Goal: Information Seeking & Learning: Learn about a topic

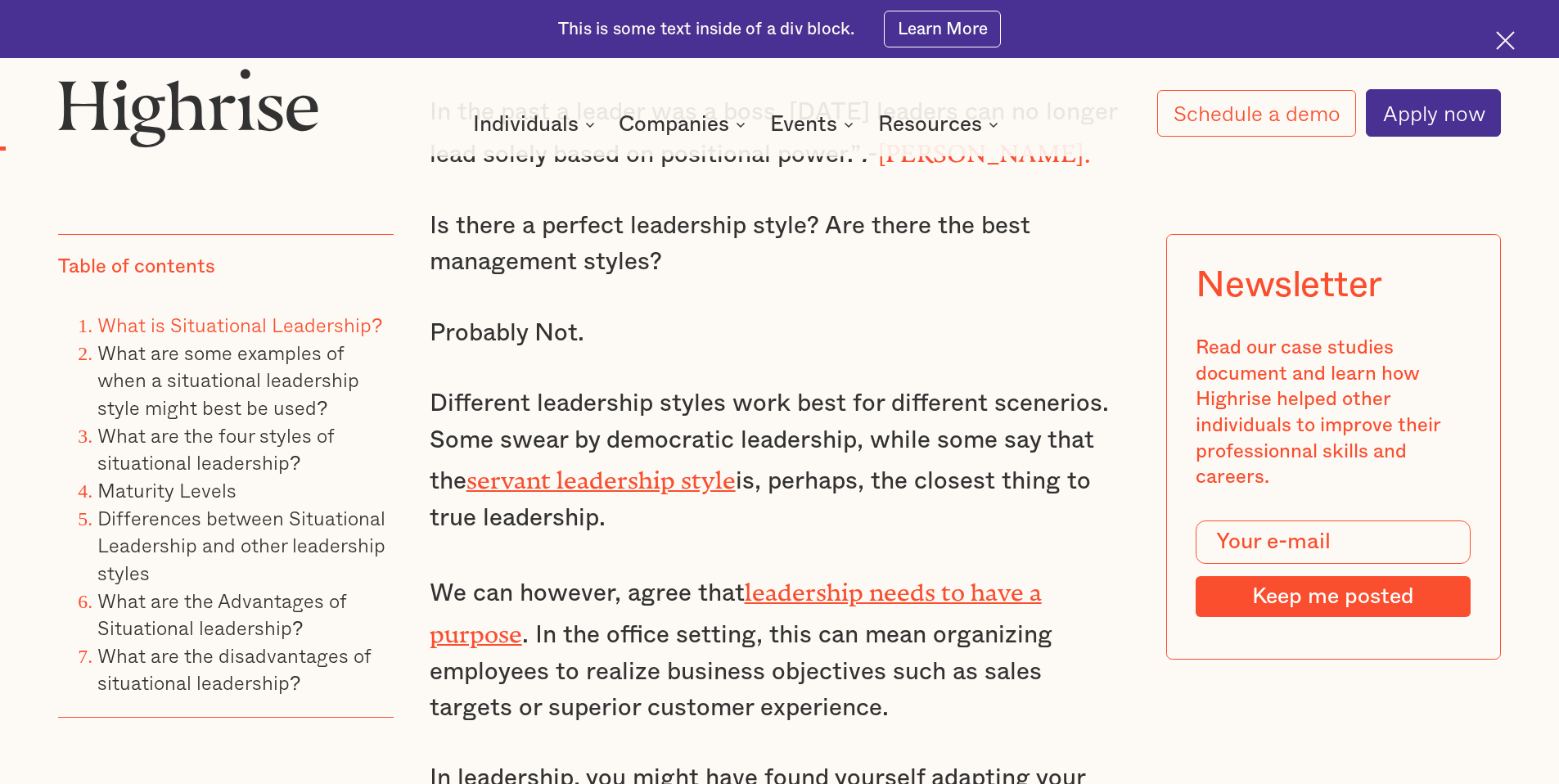
scroll to position [1538, 0]
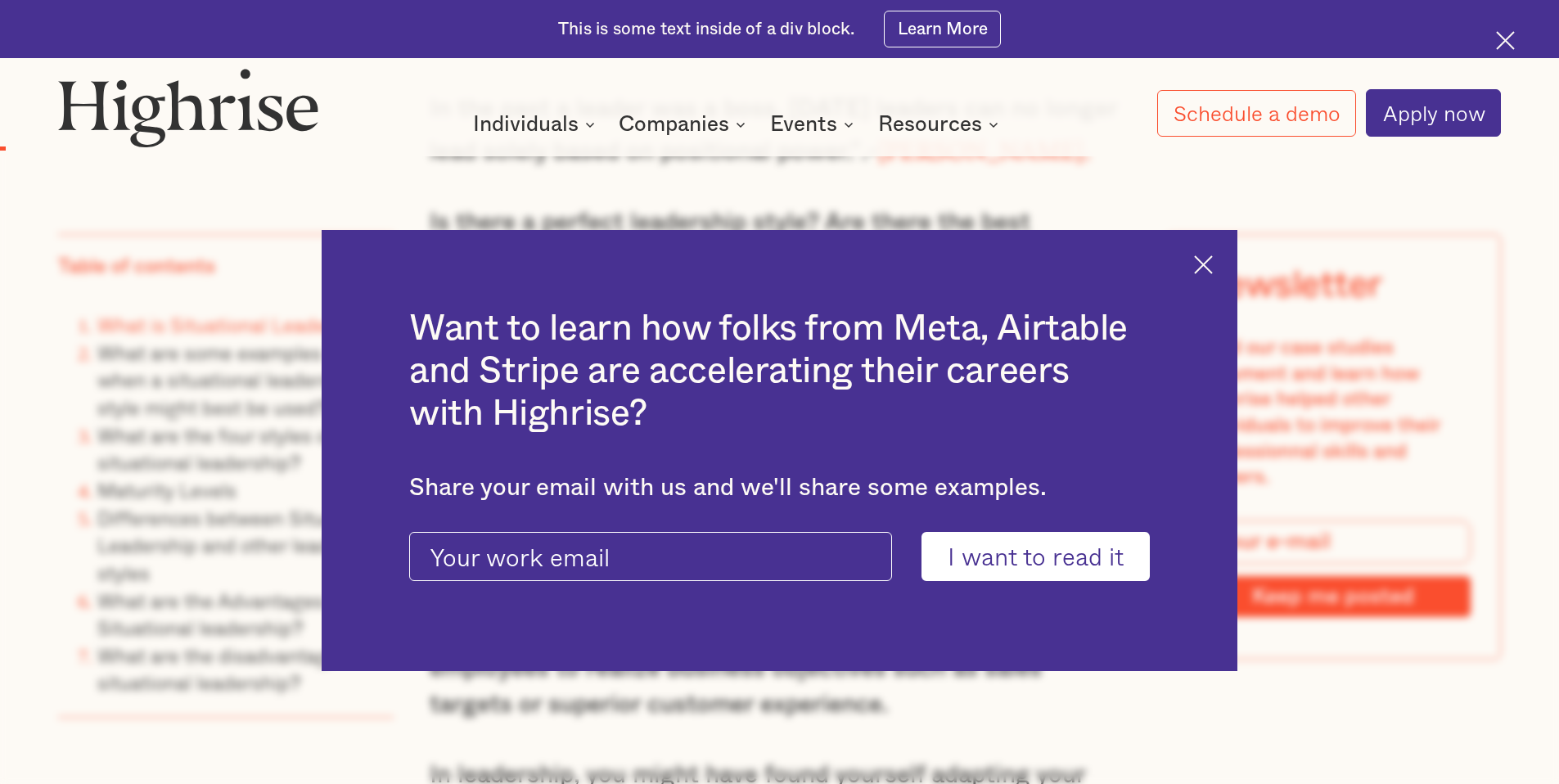
click at [1223, 266] on div "Want to learn how folks from Meta, Airtable and Stripe are accelerating their c…" at bounding box center [780, 451] width 916 height 441
click at [1211, 273] on img at bounding box center [1203, 265] width 19 height 19
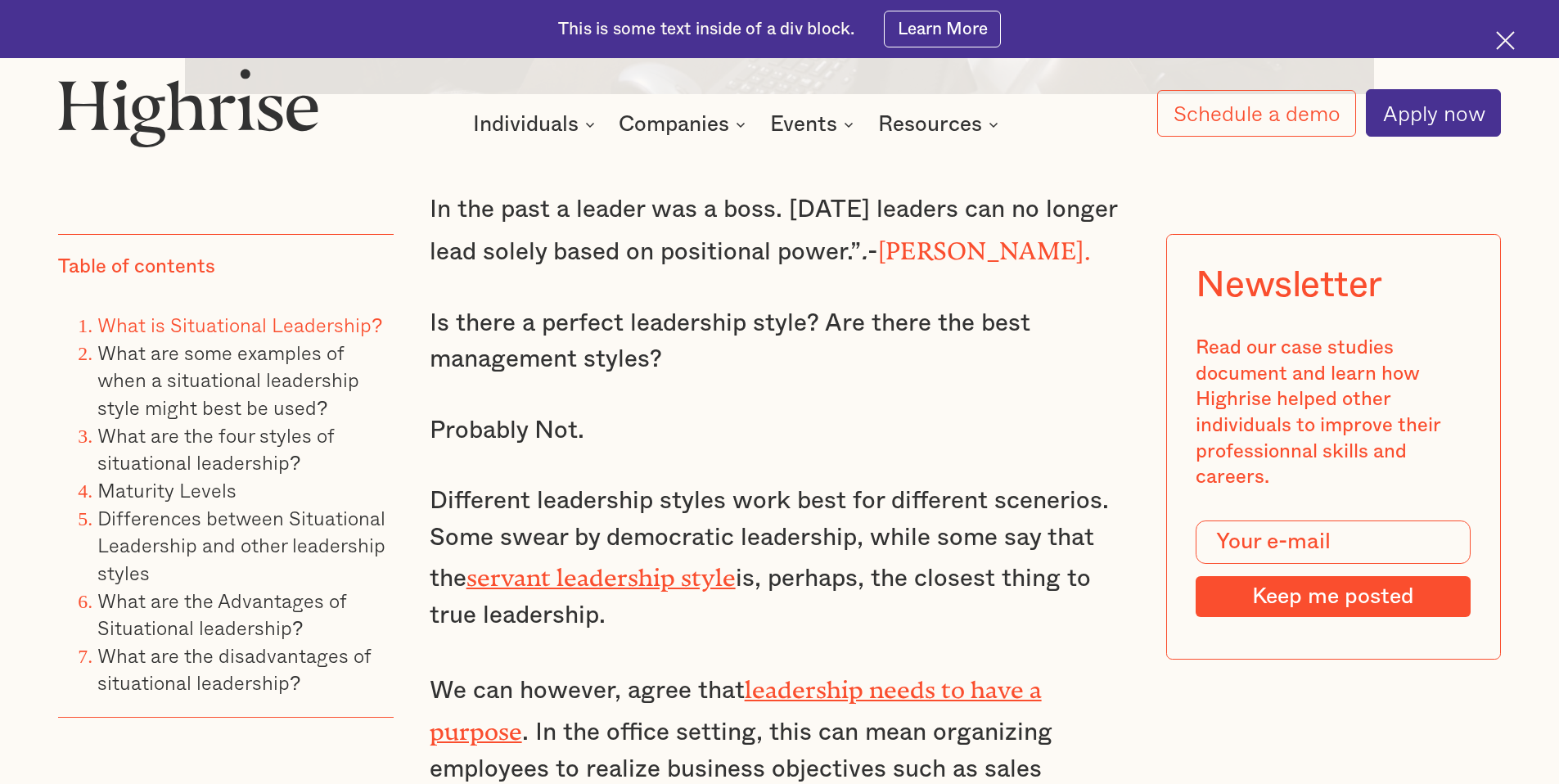
scroll to position [1480, 0]
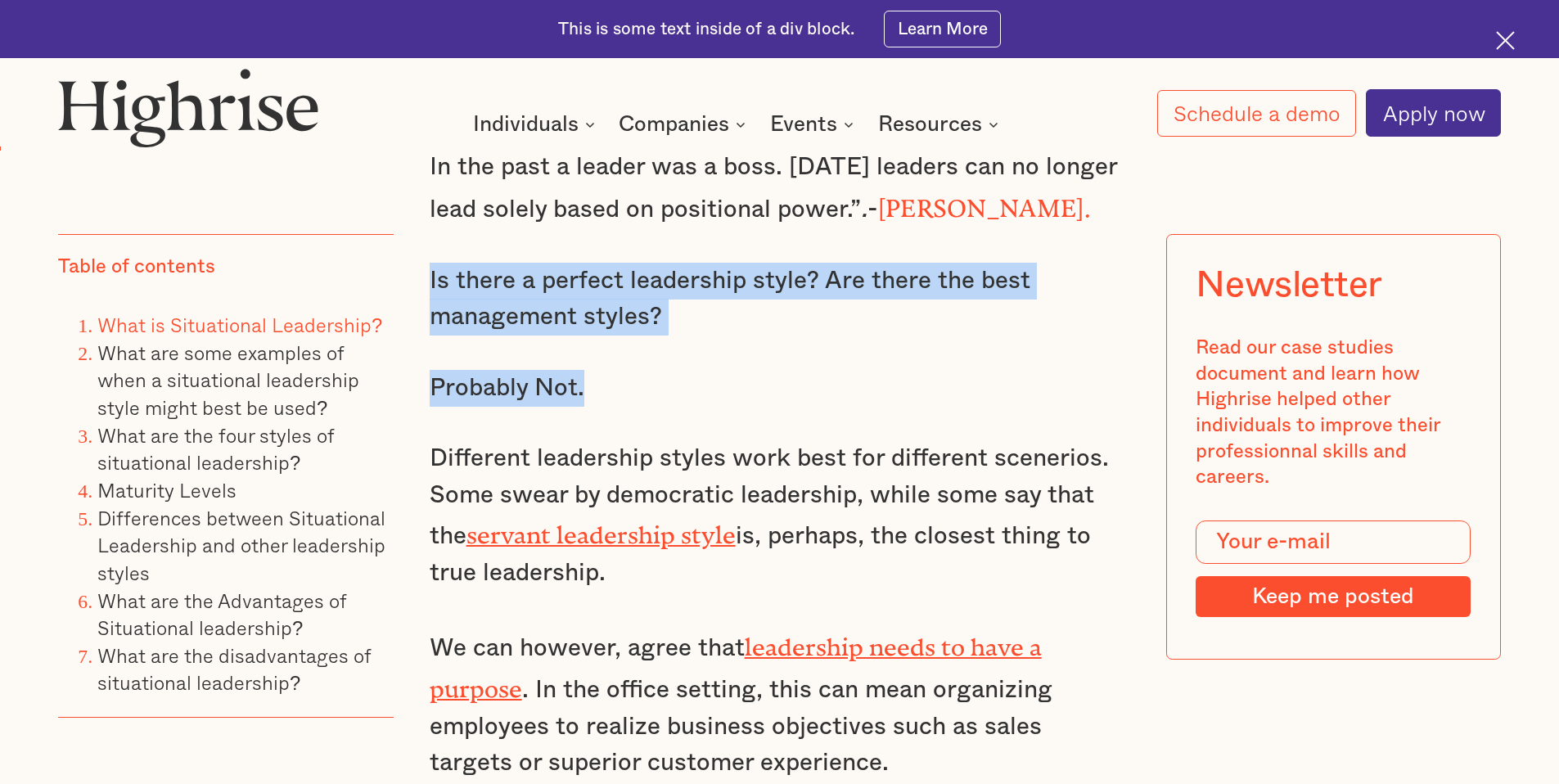
drag, startPoint x: 428, startPoint y: 284, endPoint x: 587, endPoint y: 402, distance: 198.0
type textarea "Is there a perfect leadership style? Are there the best management styles? Prob…"
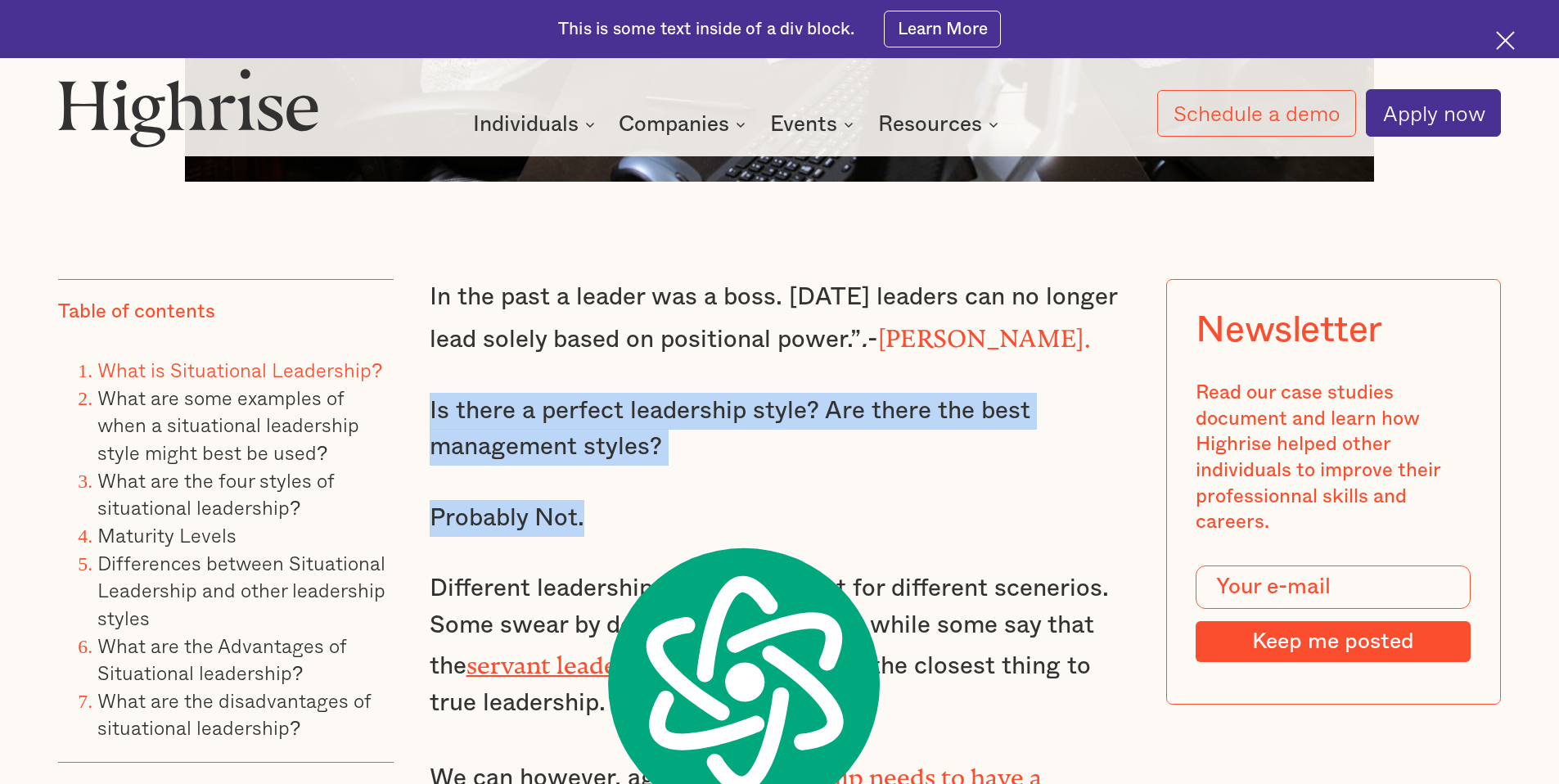
scroll to position [1351, 0]
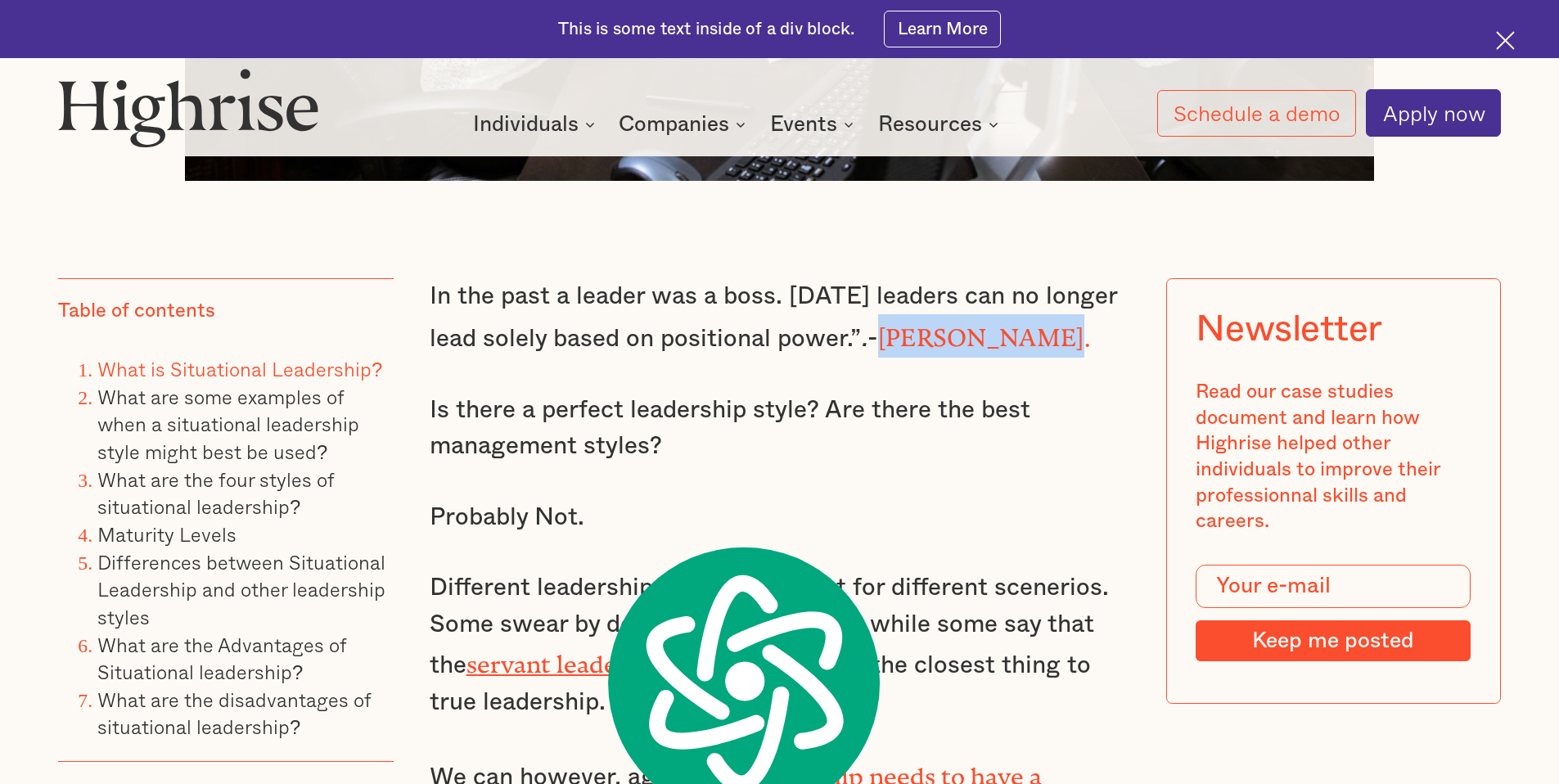
drag, startPoint x: 879, startPoint y: 343, endPoint x: 1040, endPoint y: 347, distance: 161.0
click at [1040, 339] on strong "[PERSON_NAME]." at bounding box center [984, 331] width 213 height 16
copy strong "[PERSON_NAME]"
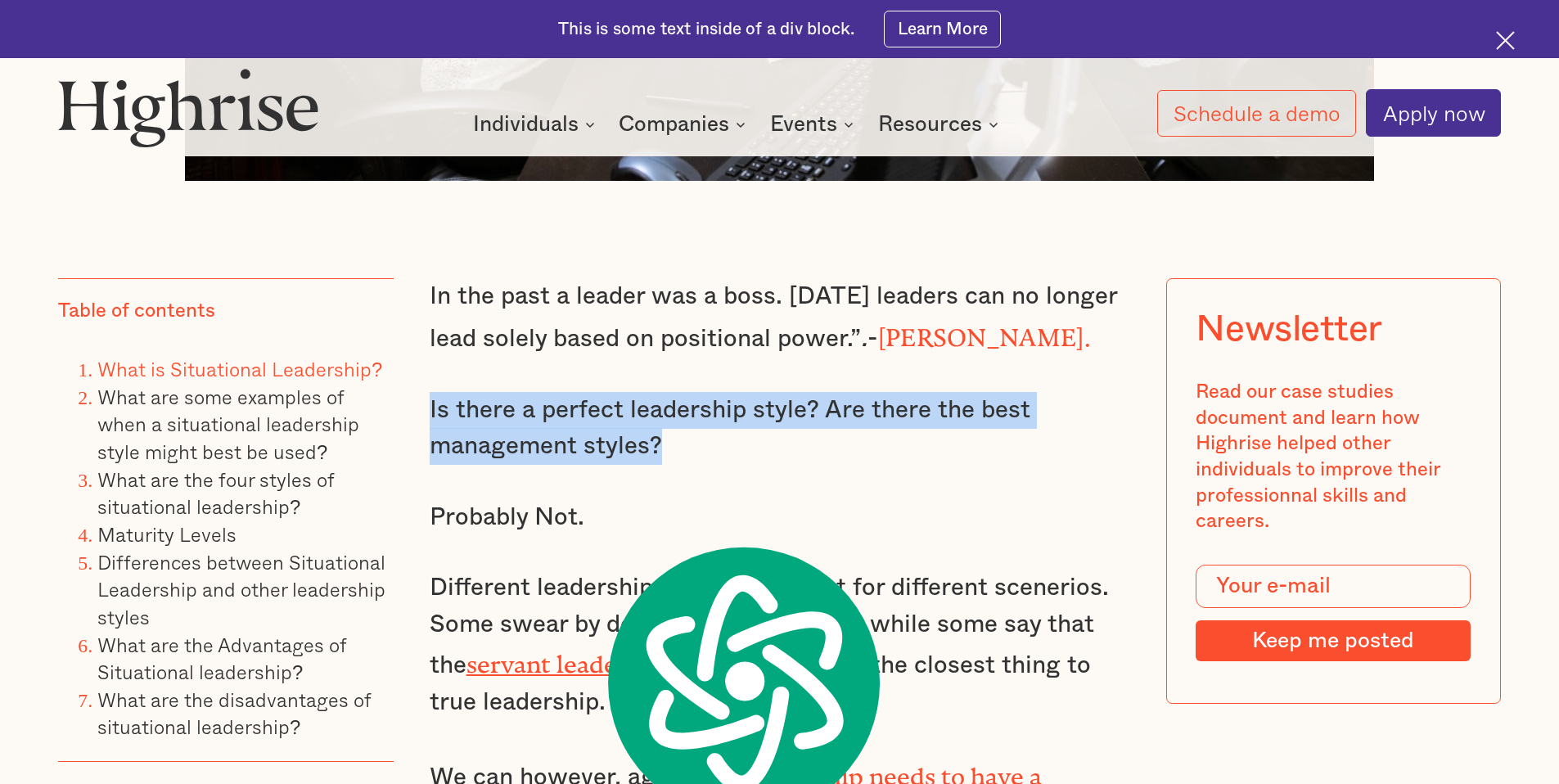
drag, startPoint x: 951, startPoint y: 419, endPoint x: 950, endPoint y: 393, distance: 26.0
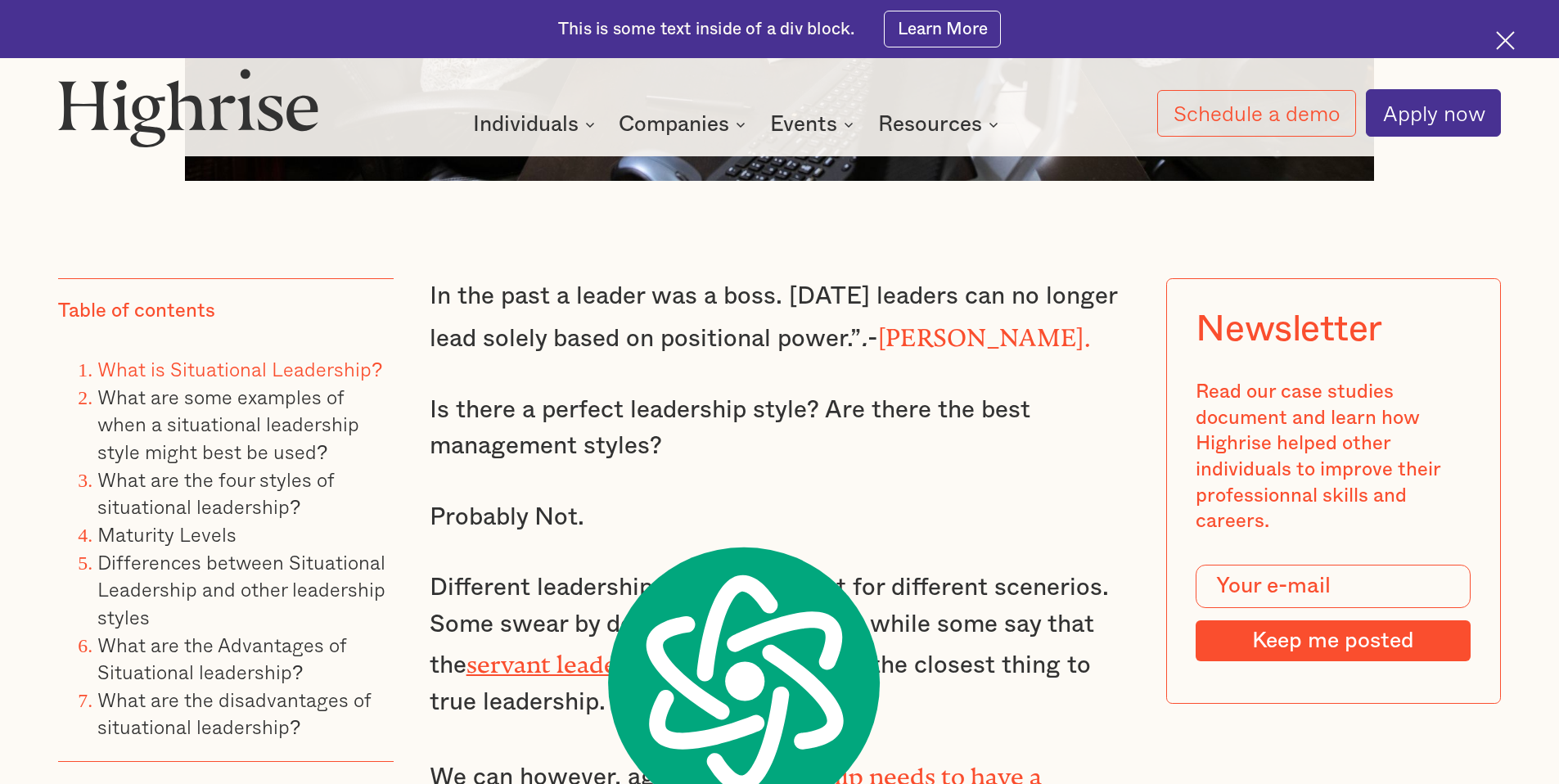
click at [801, 337] on p "In the past a leader was a boss. [DATE] leaders can no longer lead solely based…" at bounding box center [779, 318] width 700 height 80
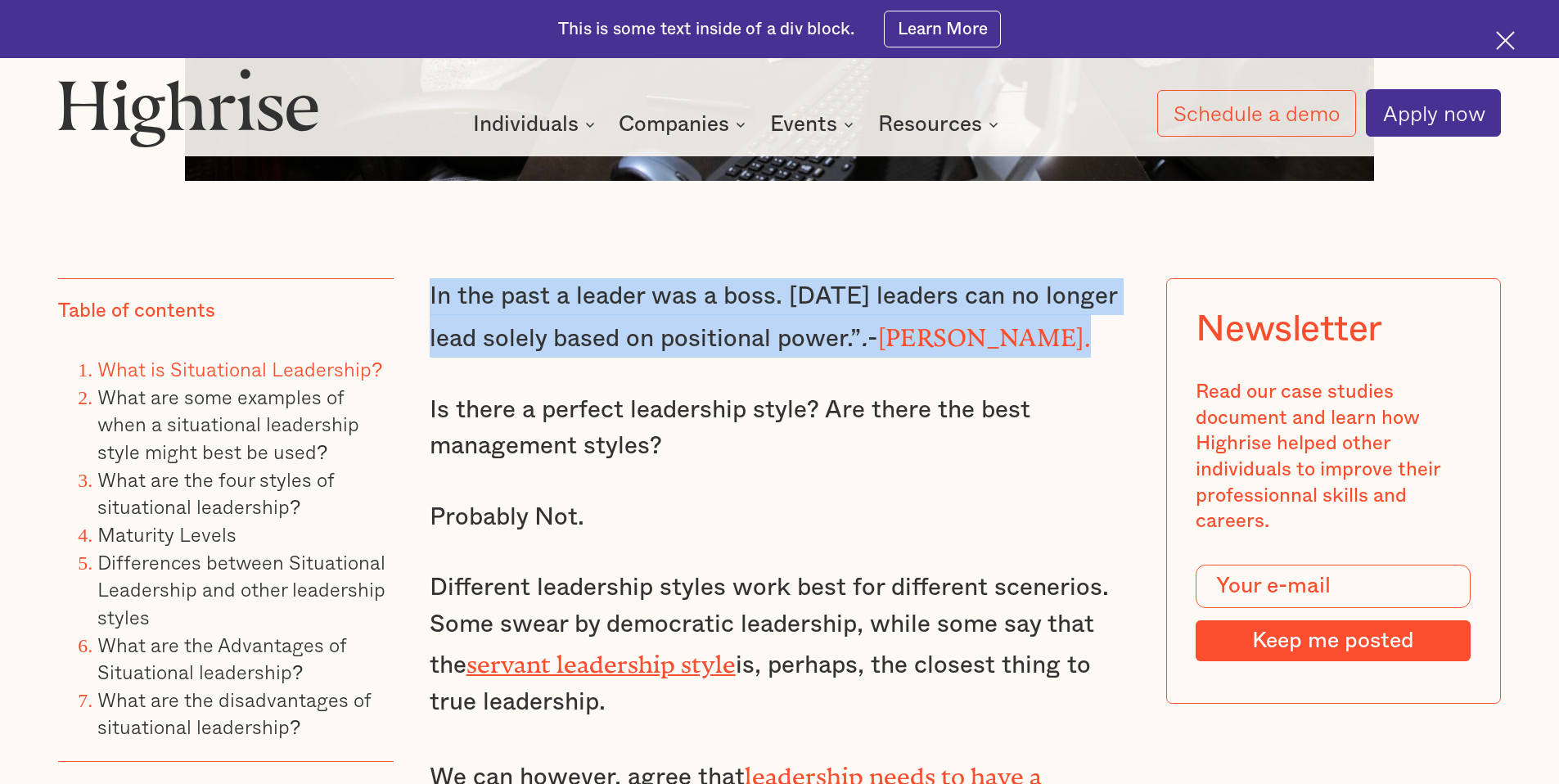
drag, startPoint x: 1079, startPoint y: 339, endPoint x: 418, endPoint y: 312, distance: 661.6
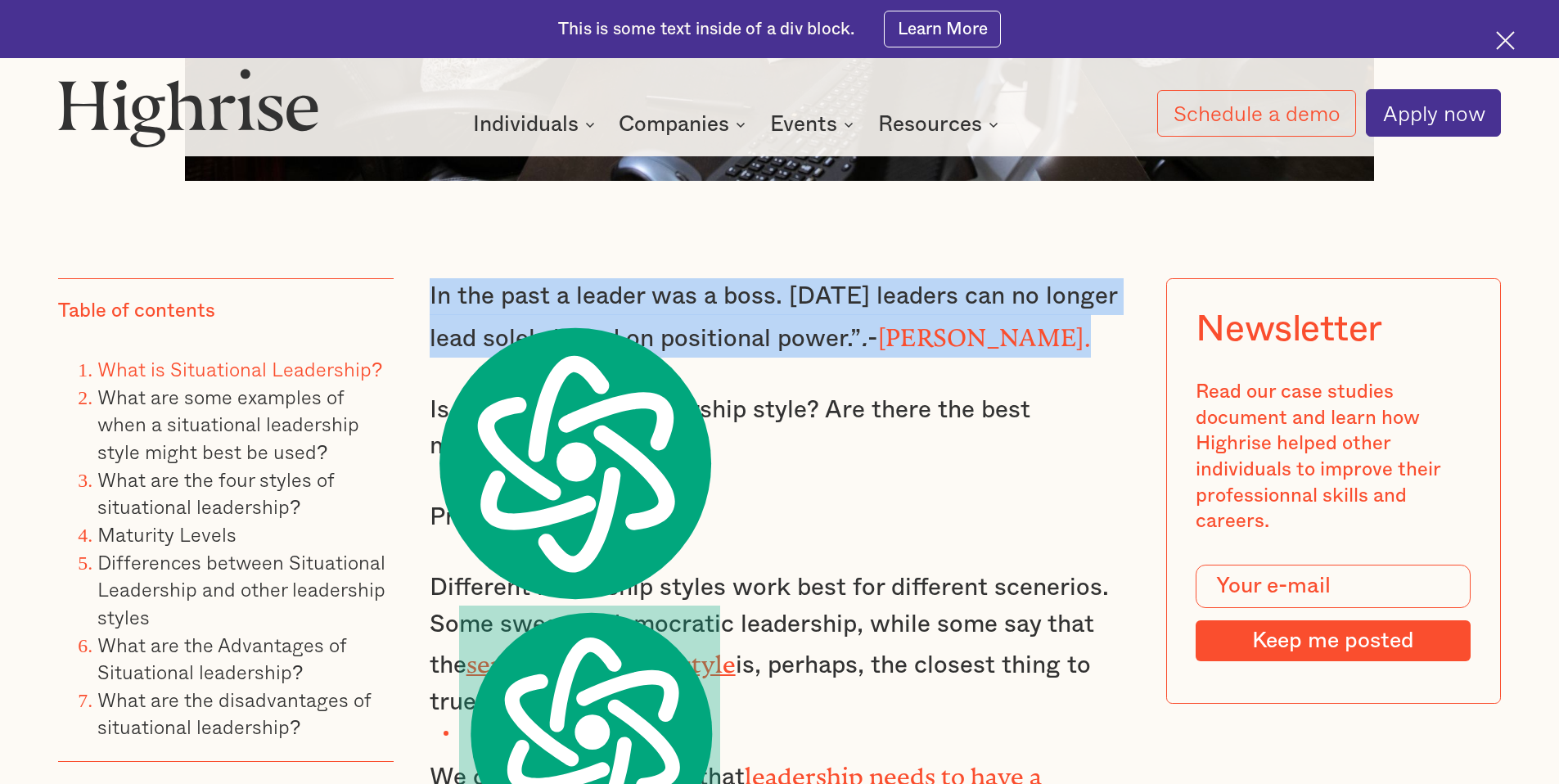
copy p "In the past a leader was a boss. [DATE] leaders can no longer lead solely based…"
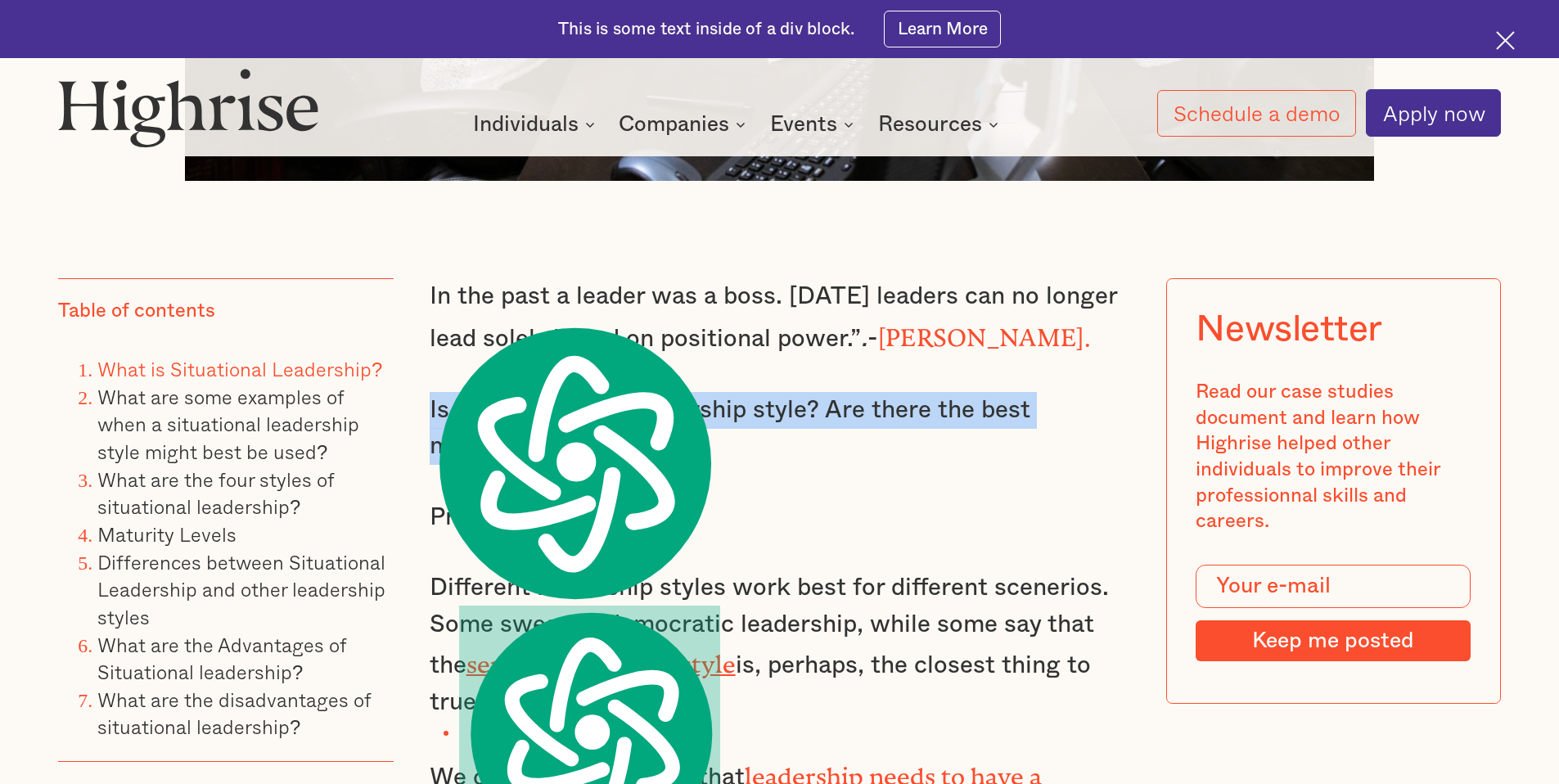
drag, startPoint x: 688, startPoint y: 453, endPoint x: 422, endPoint y: 414, distance: 268.8
drag, startPoint x: 586, startPoint y: 531, endPoint x: 426, endPoint y: 414, distance: 198.2
copy div "Is there a perfect leadership style? Are there the best management styles? Prob…"
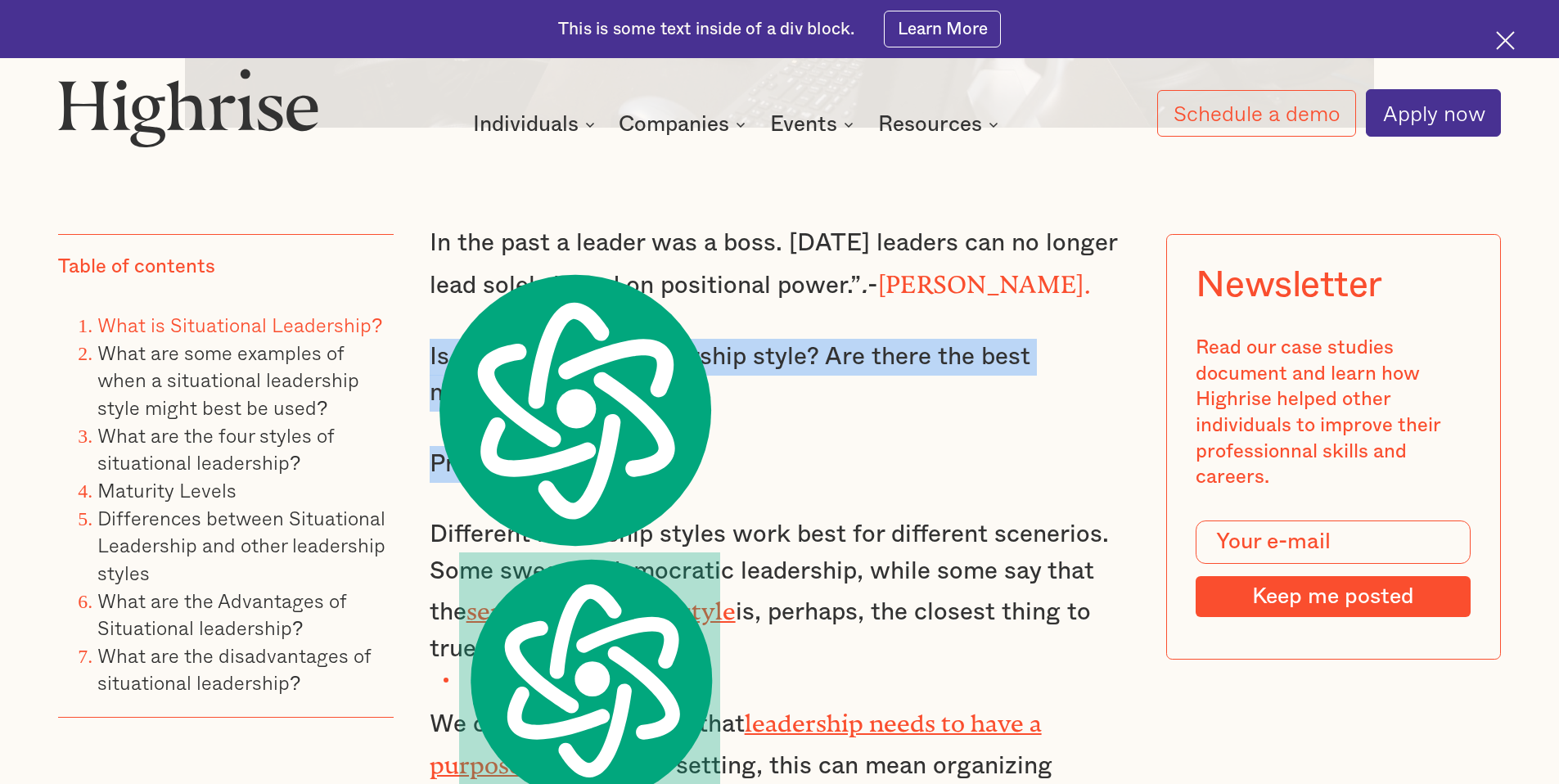
scroll to position [1433, 0]
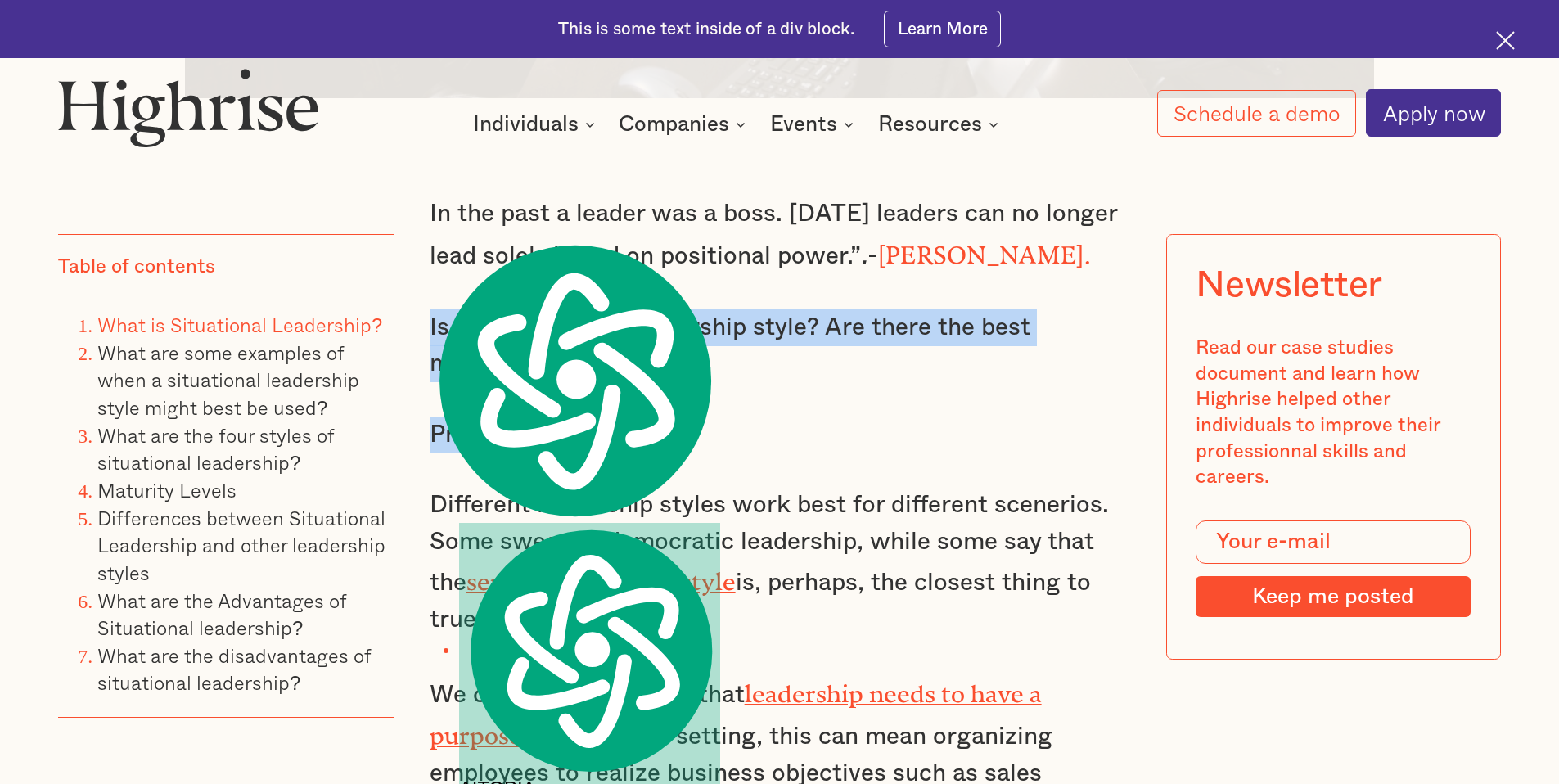
click at [751, 453] on p "Probably Not." at bounding box center [779, 434] width 700 height 37
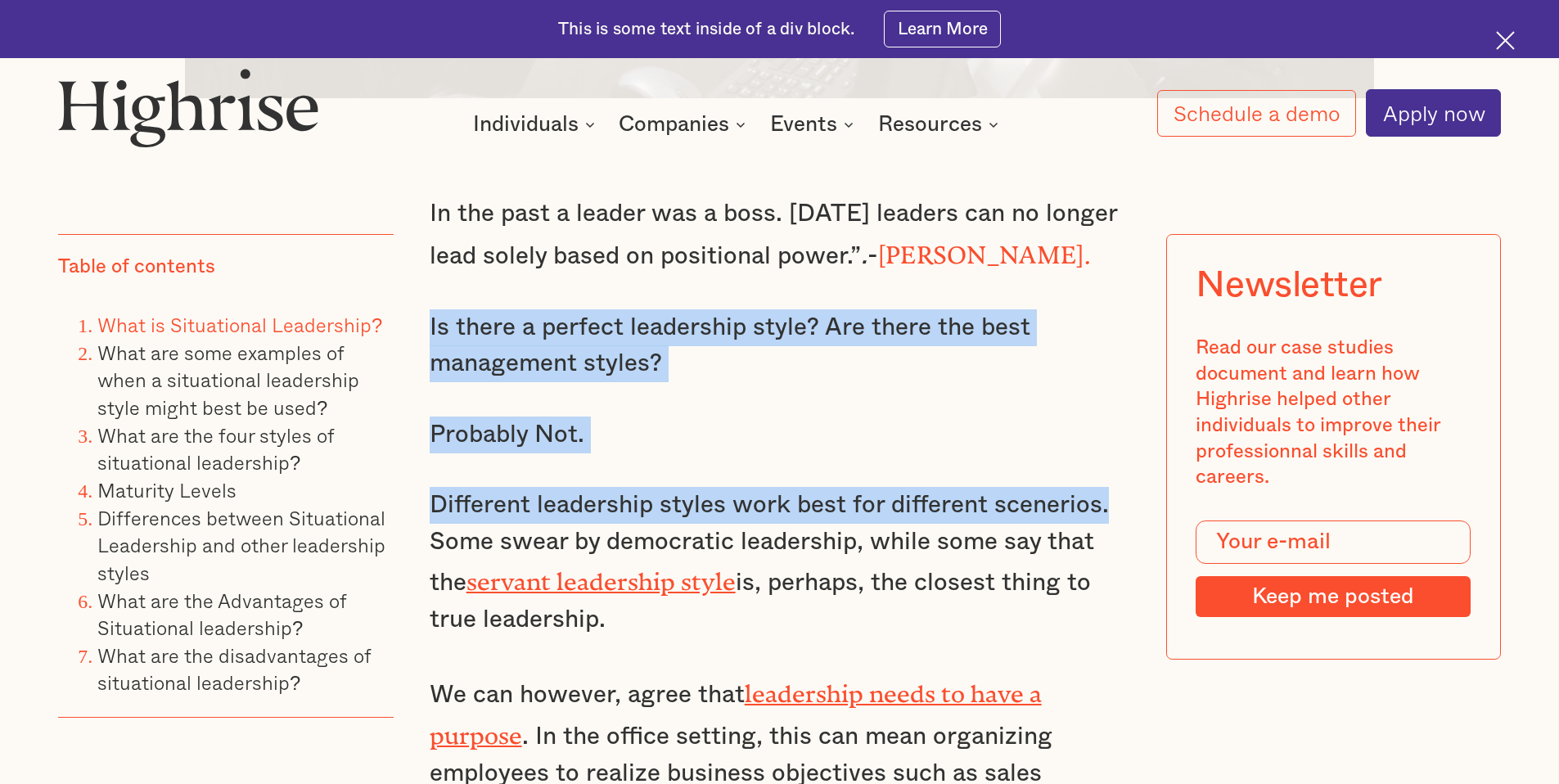
drag, startPoint x: 428, startPoint y: 322, endPoint x: 1107, endPoint y: 514, distance: 705.6
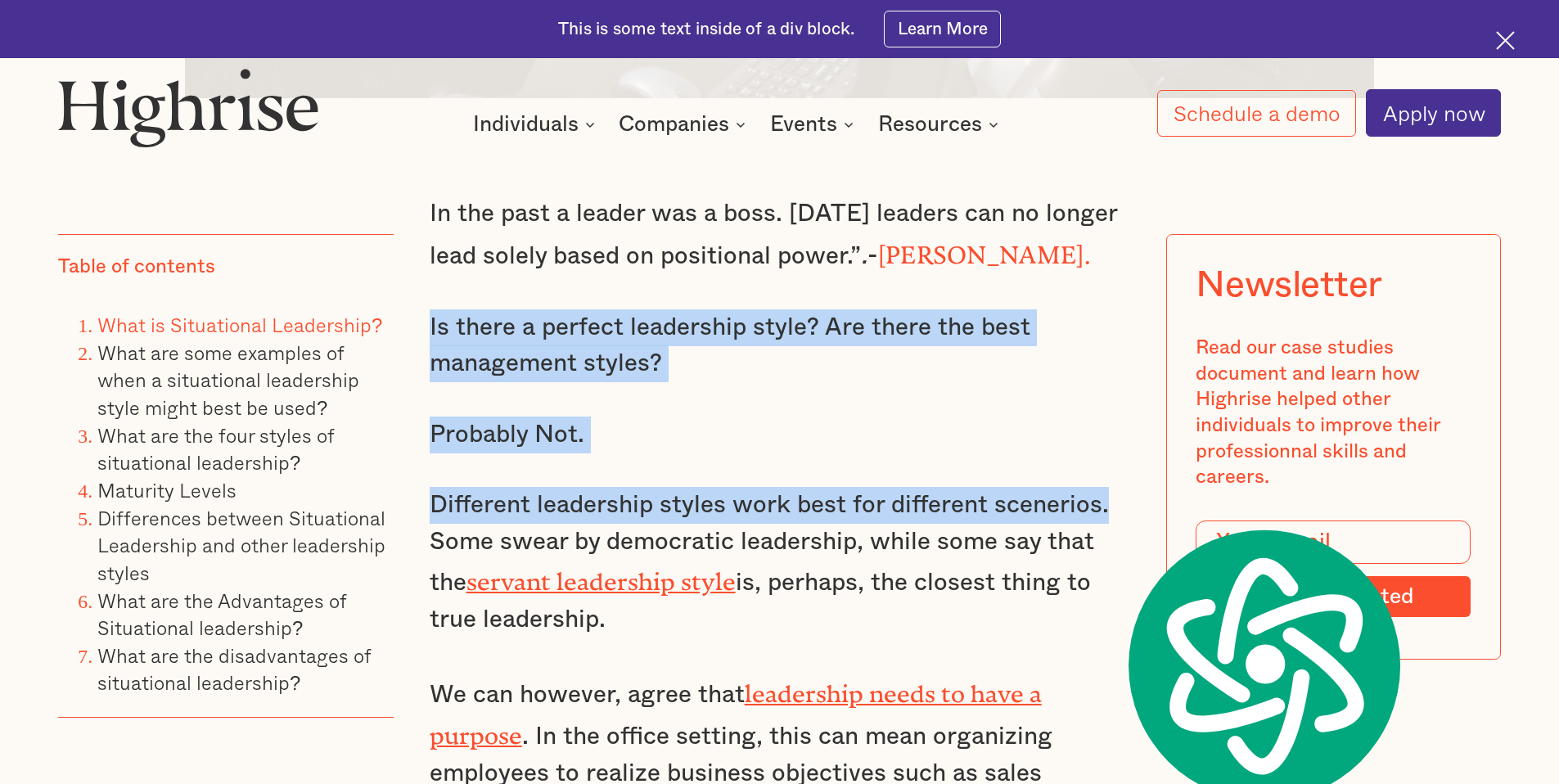
copy div "Is there a perfect leadership style? Are there the best management styles? Prob…"
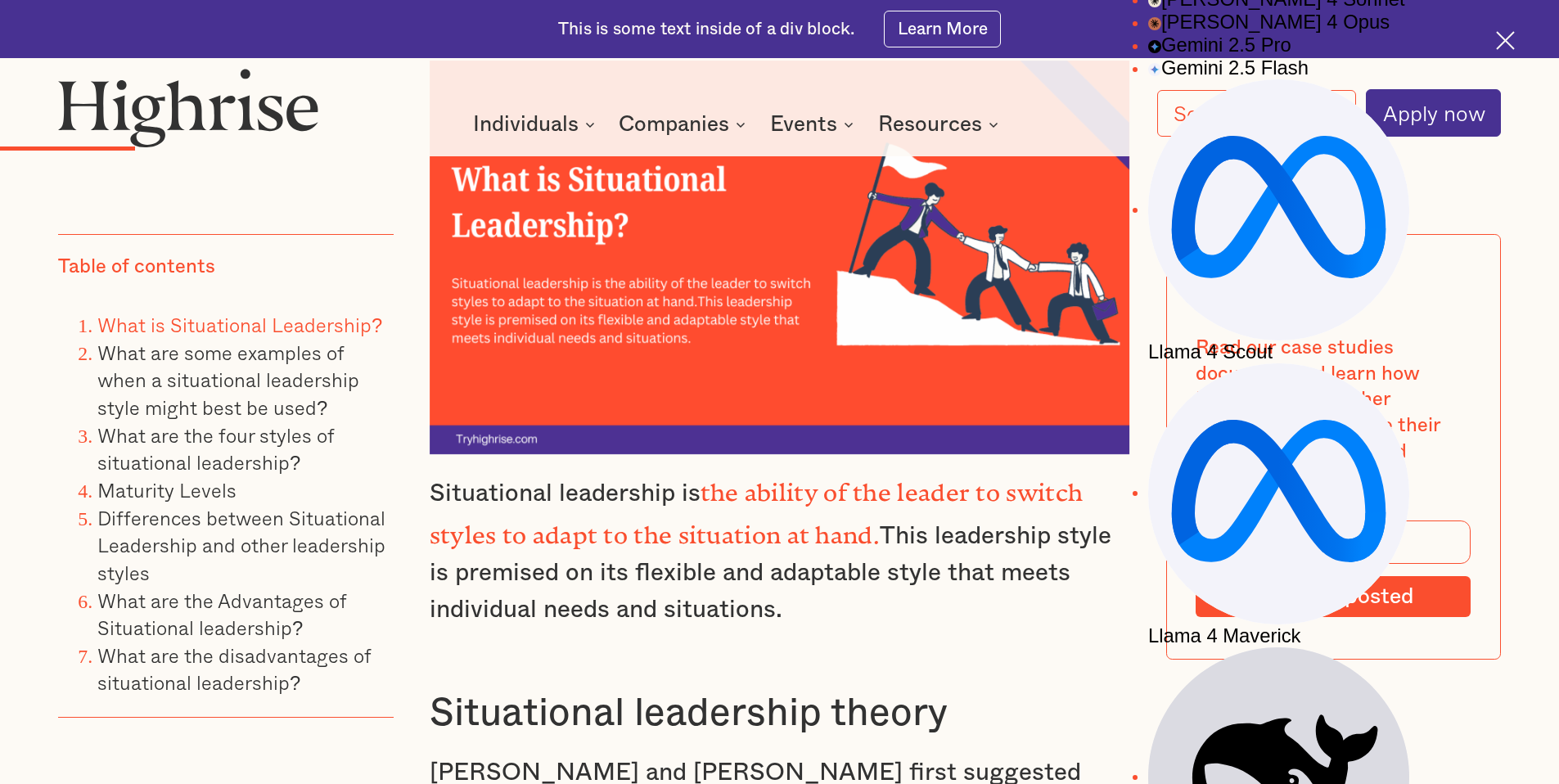
scroll to position [3236, 0]
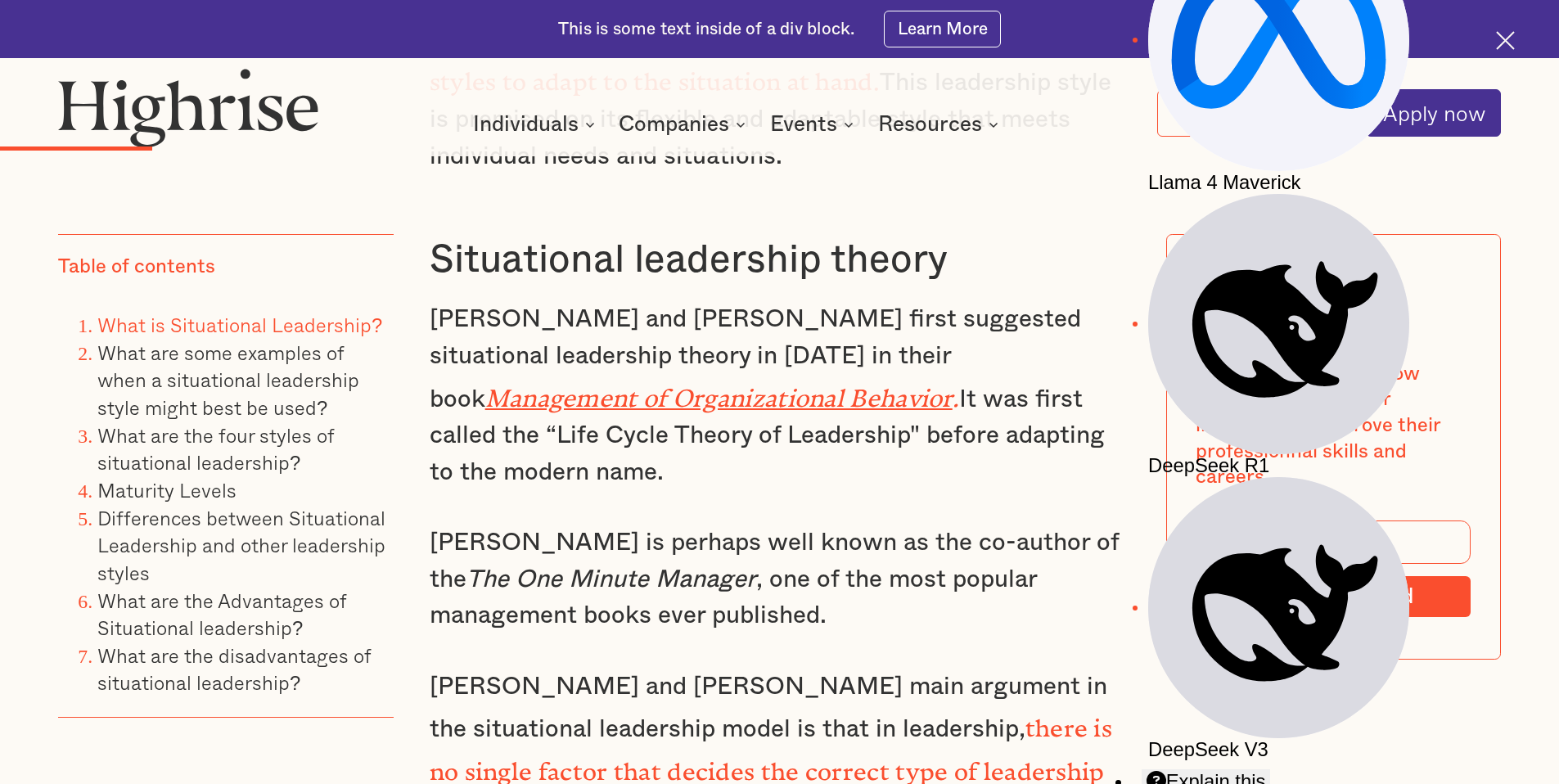
click at [933, 427] on p "[PERSON_NAME] and [PERSON_NAME] first suggested situational leadership theory i…" at bounding box center [779, 395] width 700 height 189
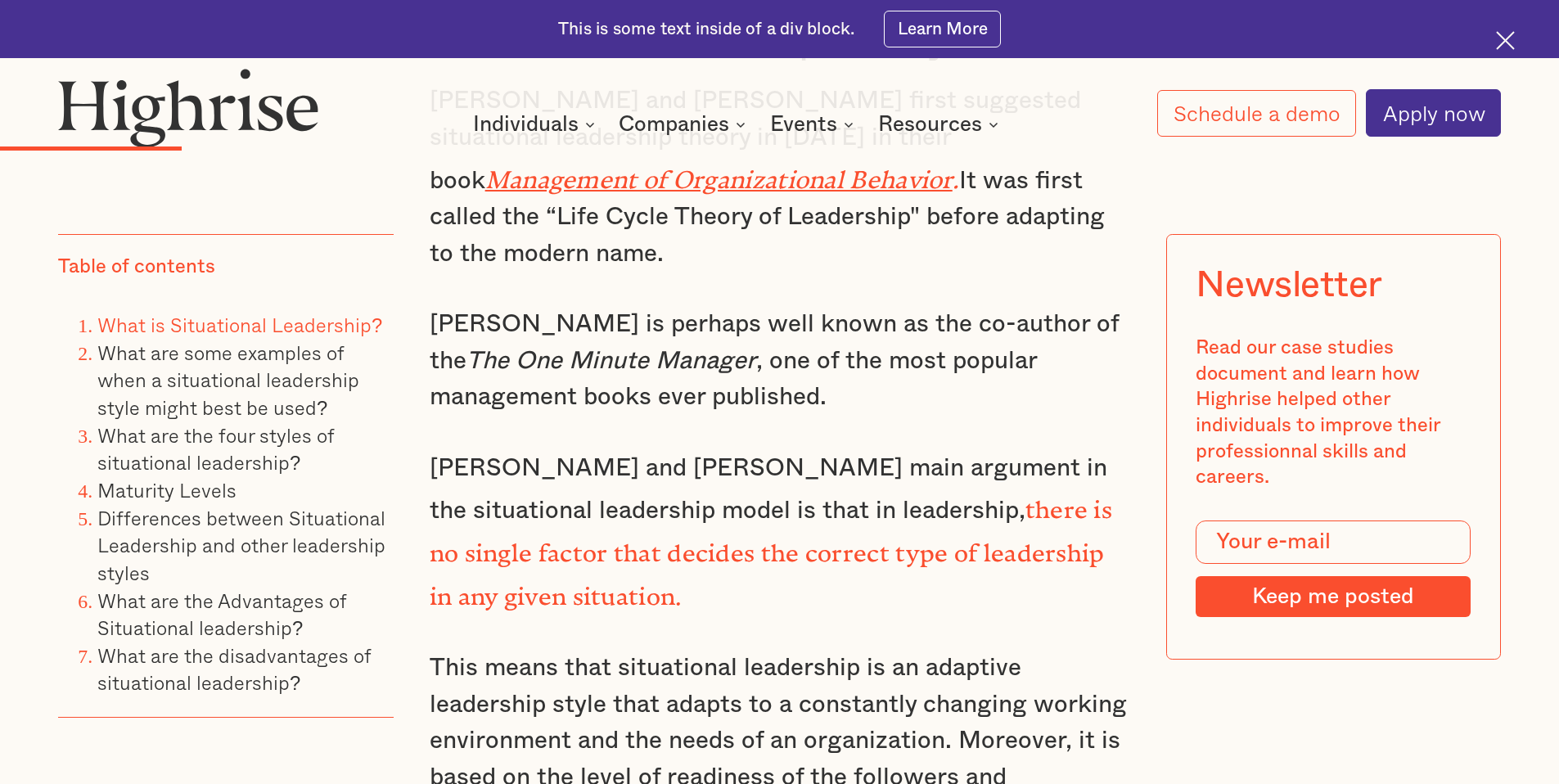
scroll to position [3576, 0]
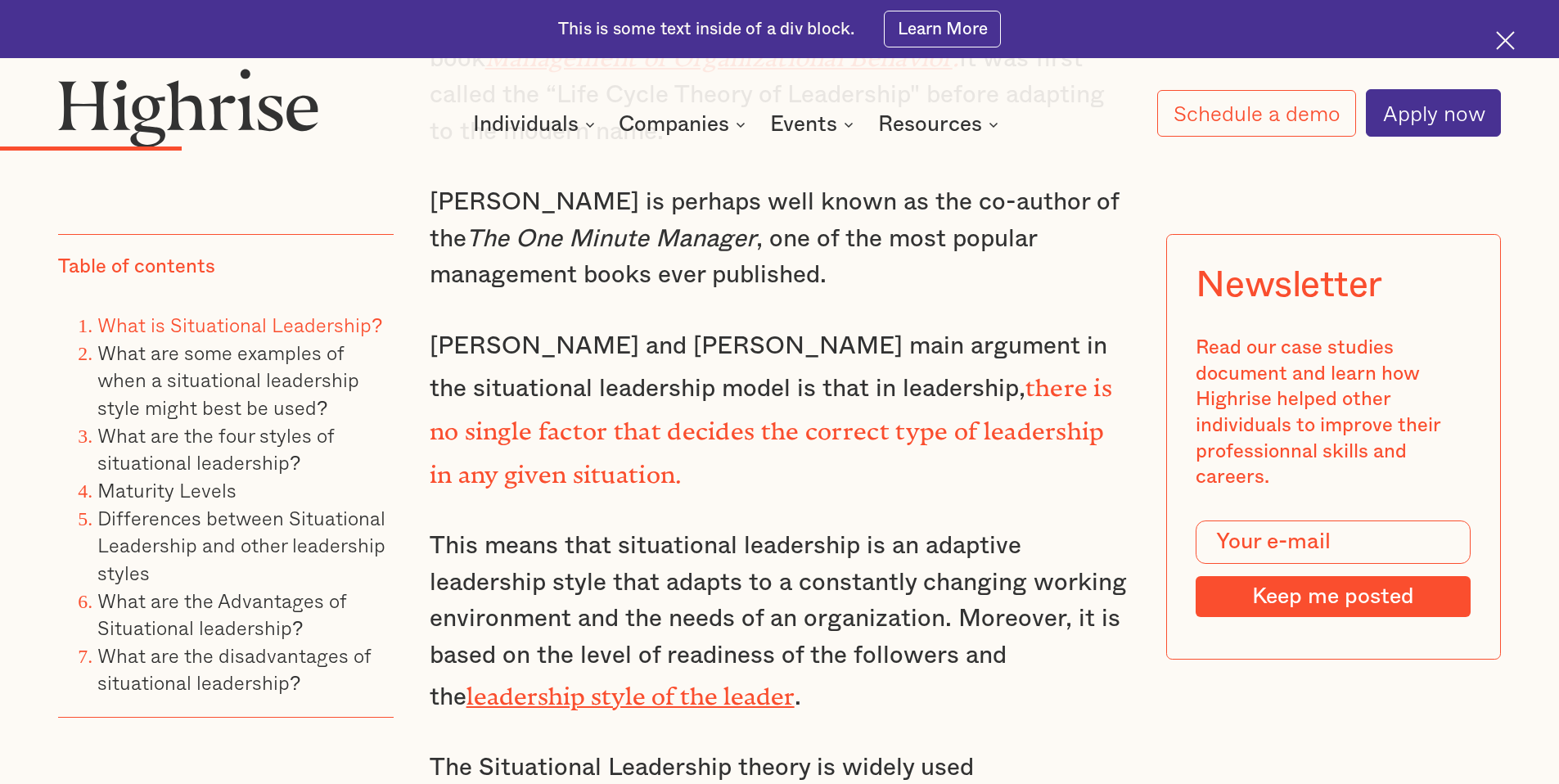
click at [922, 414] on p "[PERSON_NAME] and [PERSON_NAME] main argument in the situational leadership mod…" at bounding box center [779, 411] width 700 height 166
drag, startPoint x: 581, startPoint y: 412, endPoint x: 862, endPoint y: 331, distance: 292.4
click at [862, 331] on p "[PERSON_NAME] and [PERSON_NAME] main argument in the situational leadership mod…" at bounding box center [779, 411] width 700 height 166
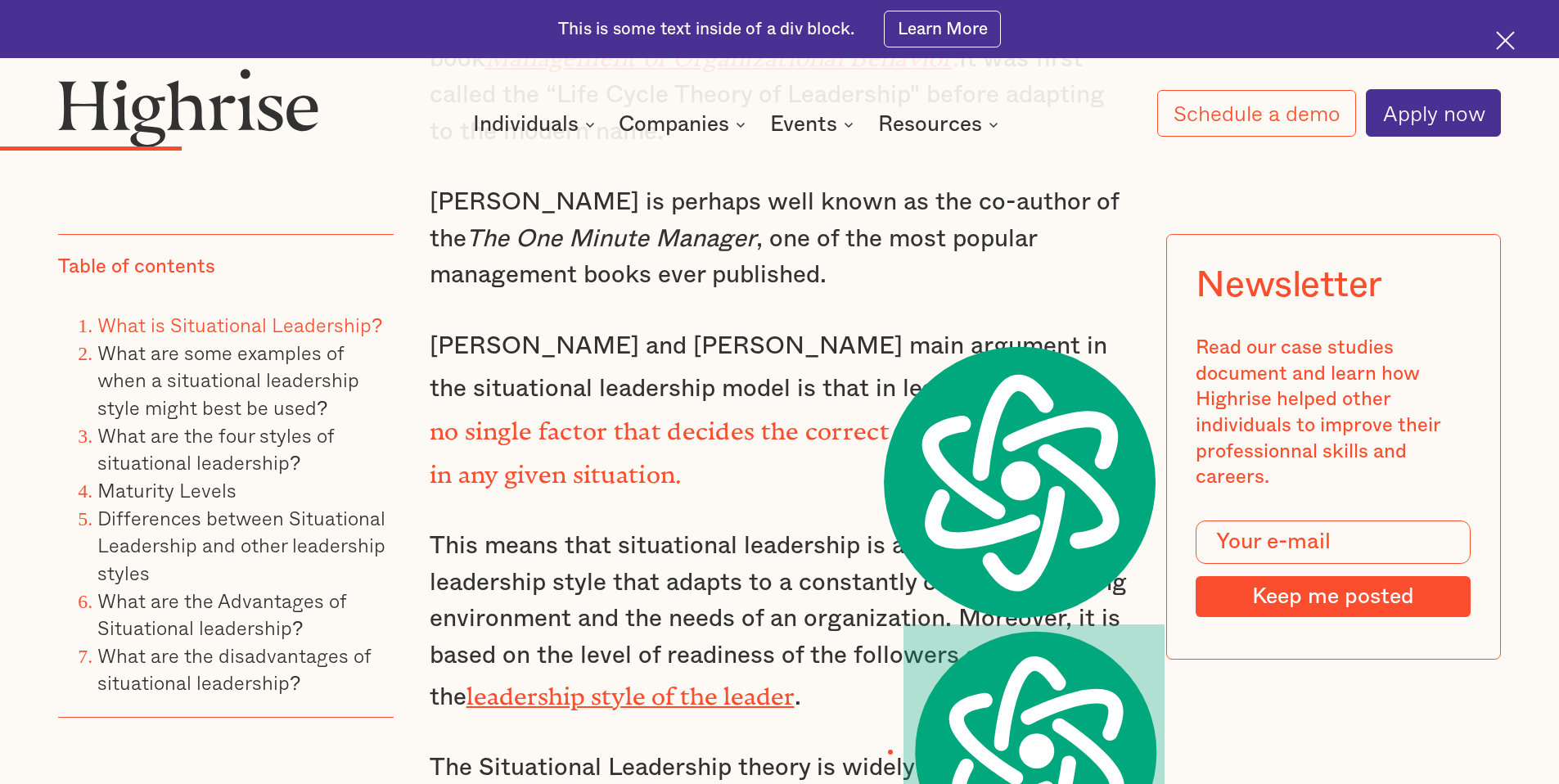
copy strong "there is no single factor that decides the correct type of leadership in any gi…"
click at [786, 529] on p "This means that situational leadership is an adaptive leadership style that ada…" at bounding box center [779, 621] width 700 height 187
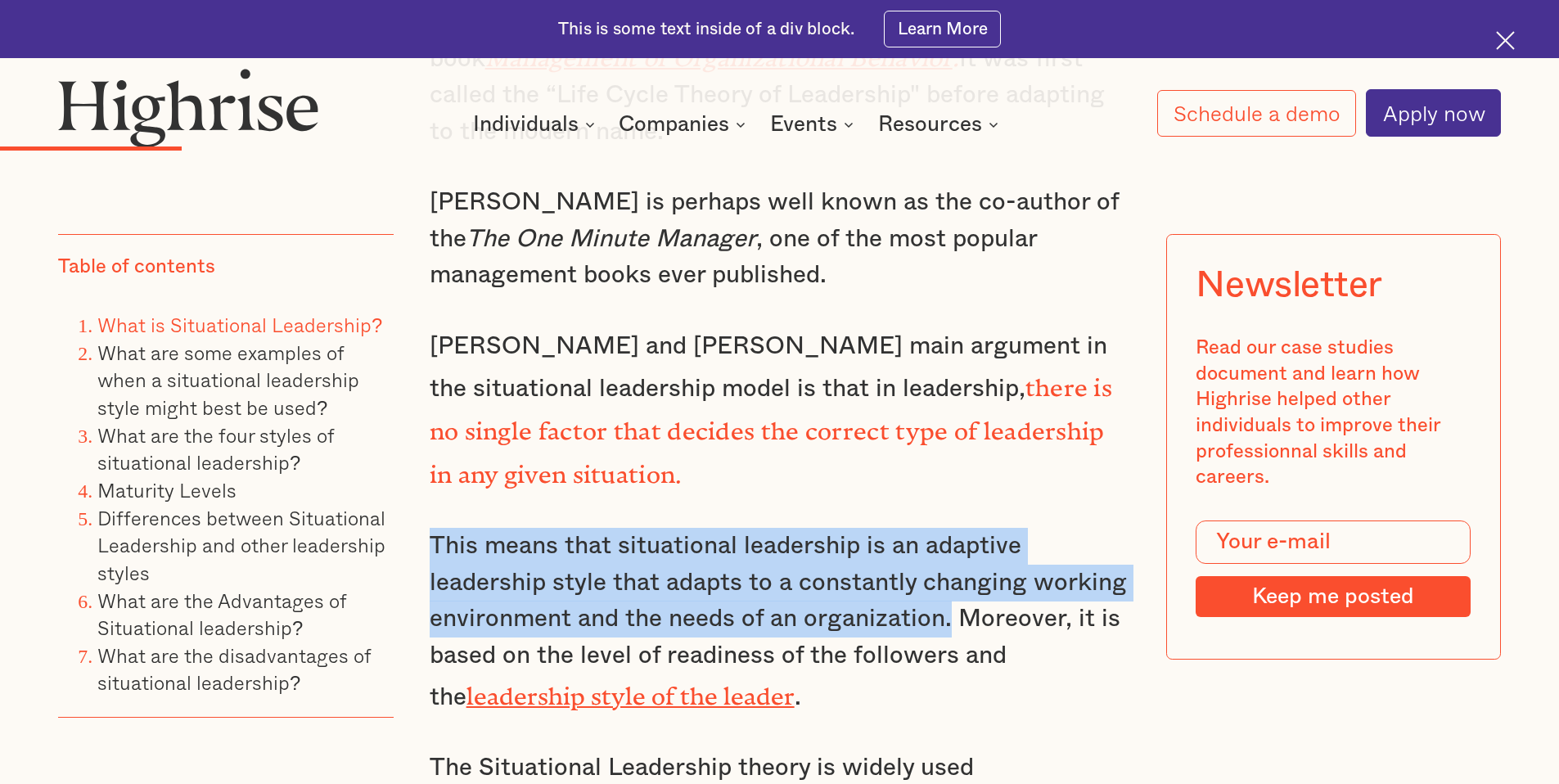
drag, startPoint x: 950, startPoint y: 557, endPoint x: 422, endPoint y: 479, distance: 533.7
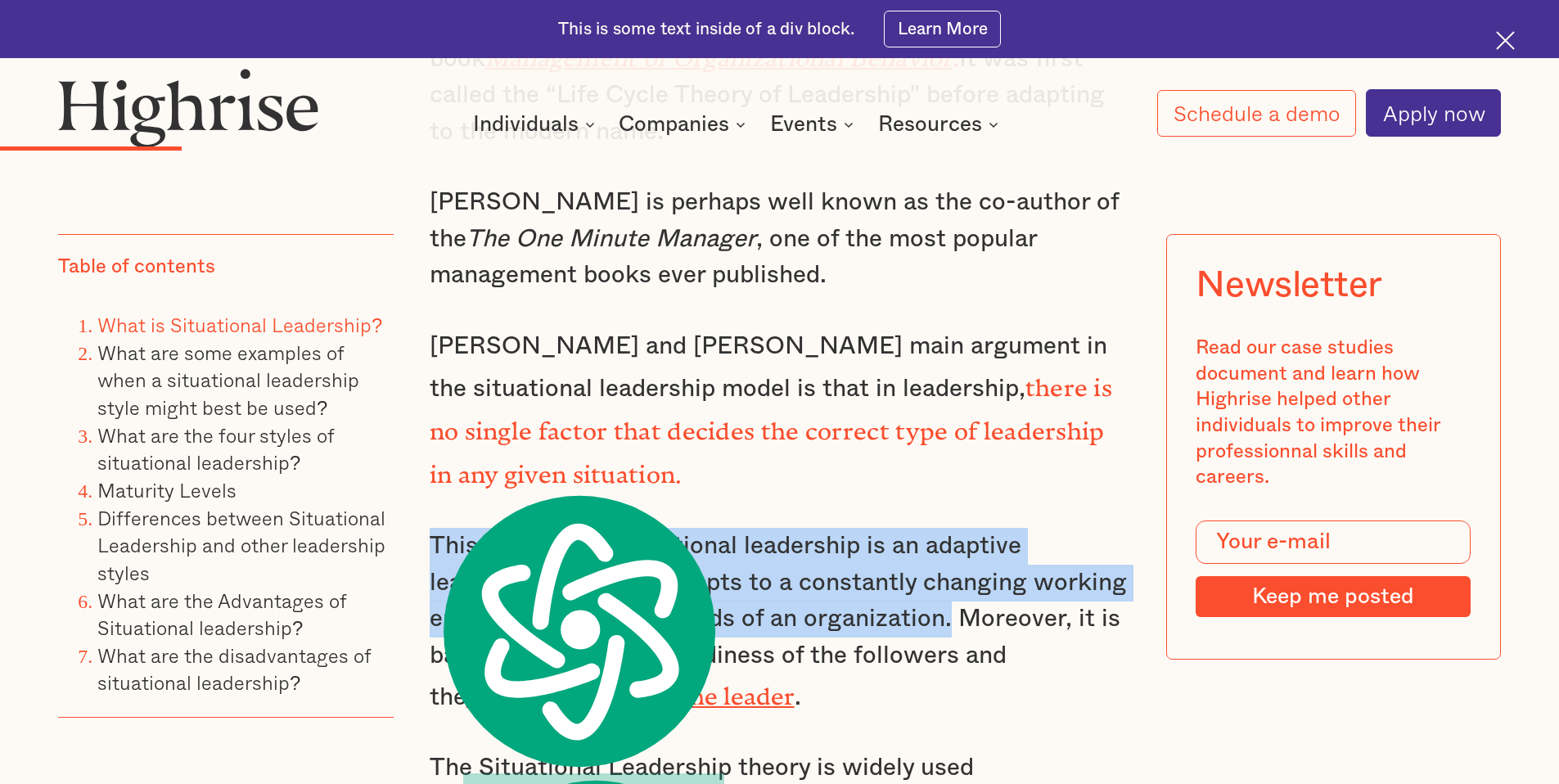
copy p "This means that situational leadership is an adaptive leadership style that ada…"
click at [795, 528] on p "This means that situational leadership is an adaptive leadership style that ada…" at bounding box center [779, 621] width 700 height 187
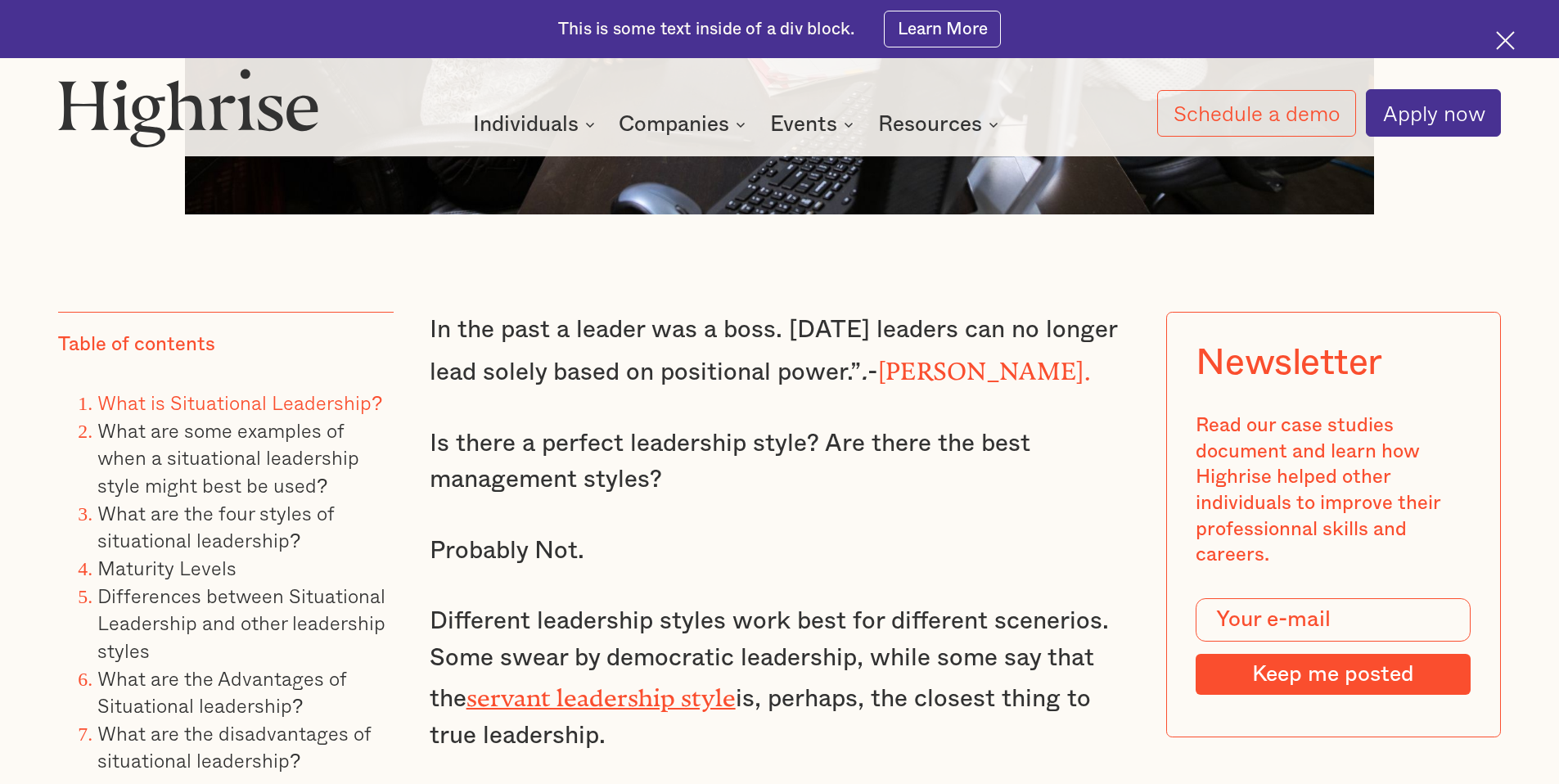
scroll to position [1316, 0]
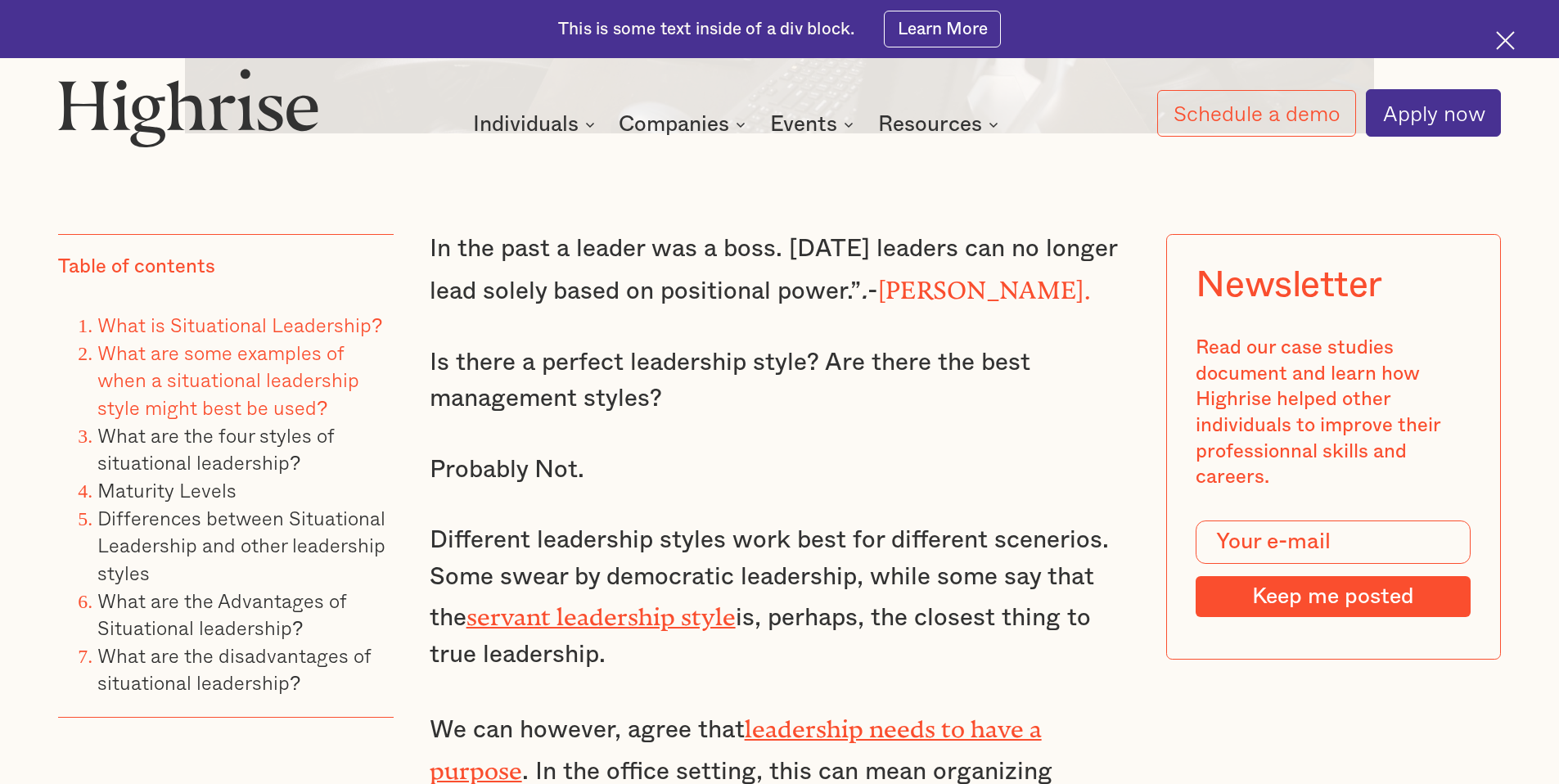
click at [301, 386] on link "What are some examples of when a situational leadership style might best be use…" at bounding box center [228, 379] width 261 height 85
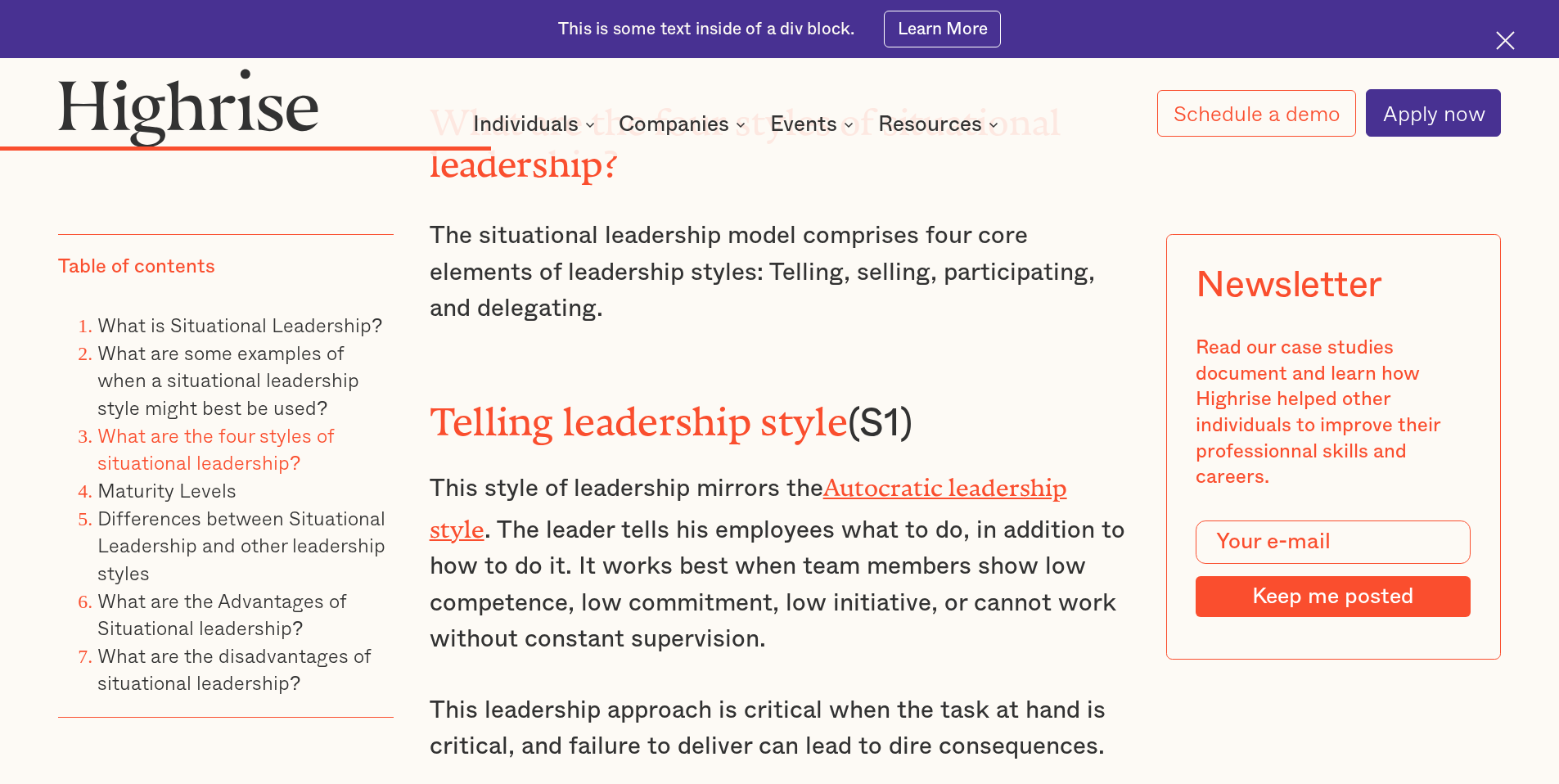
scroll to position [7461, 0]
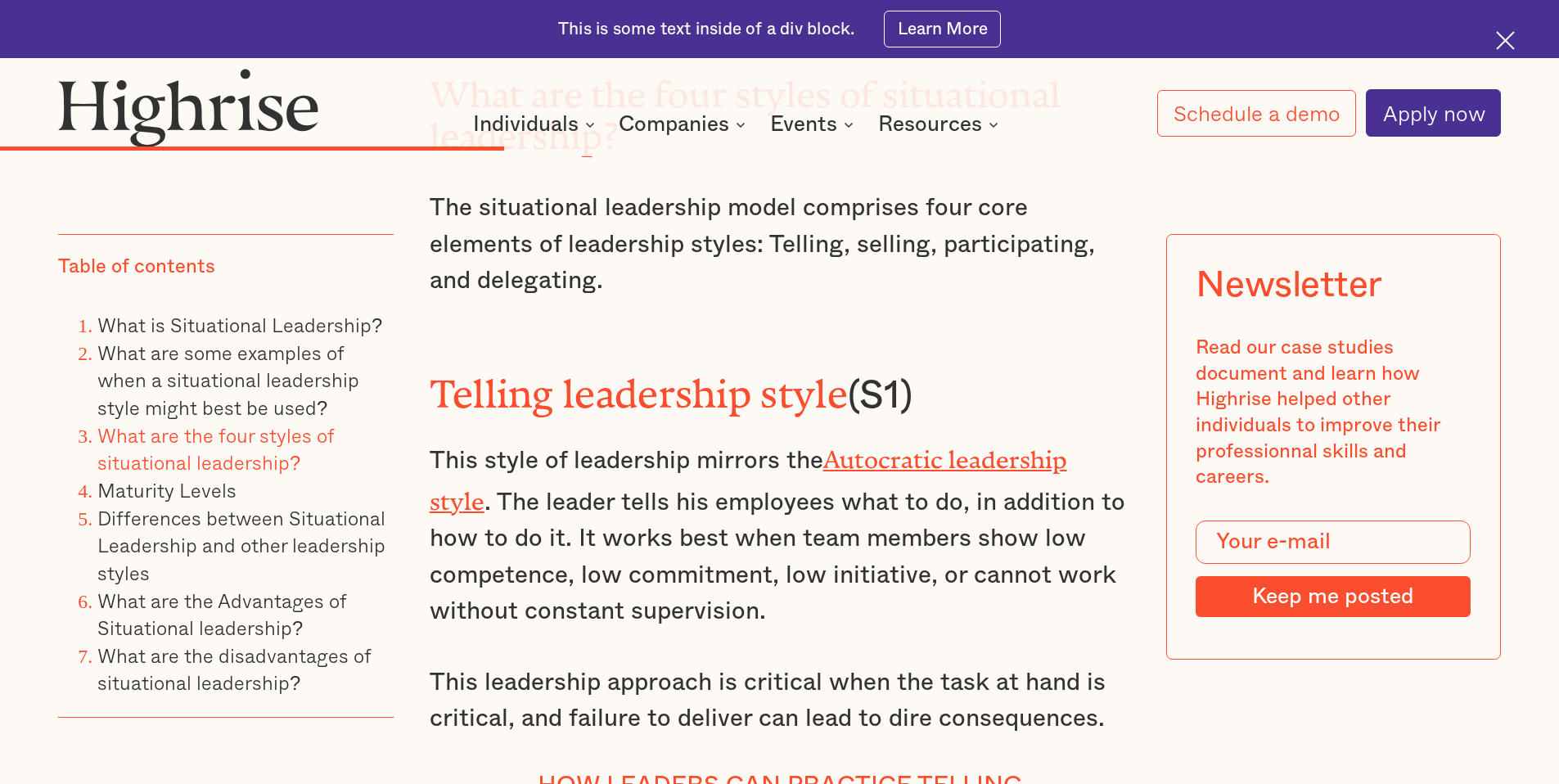
click at [769, 505] on p "This style of leadership mirrors the Autocratic leadership style . The leader t…" at bounding box center [779, 534] width 700 height 192
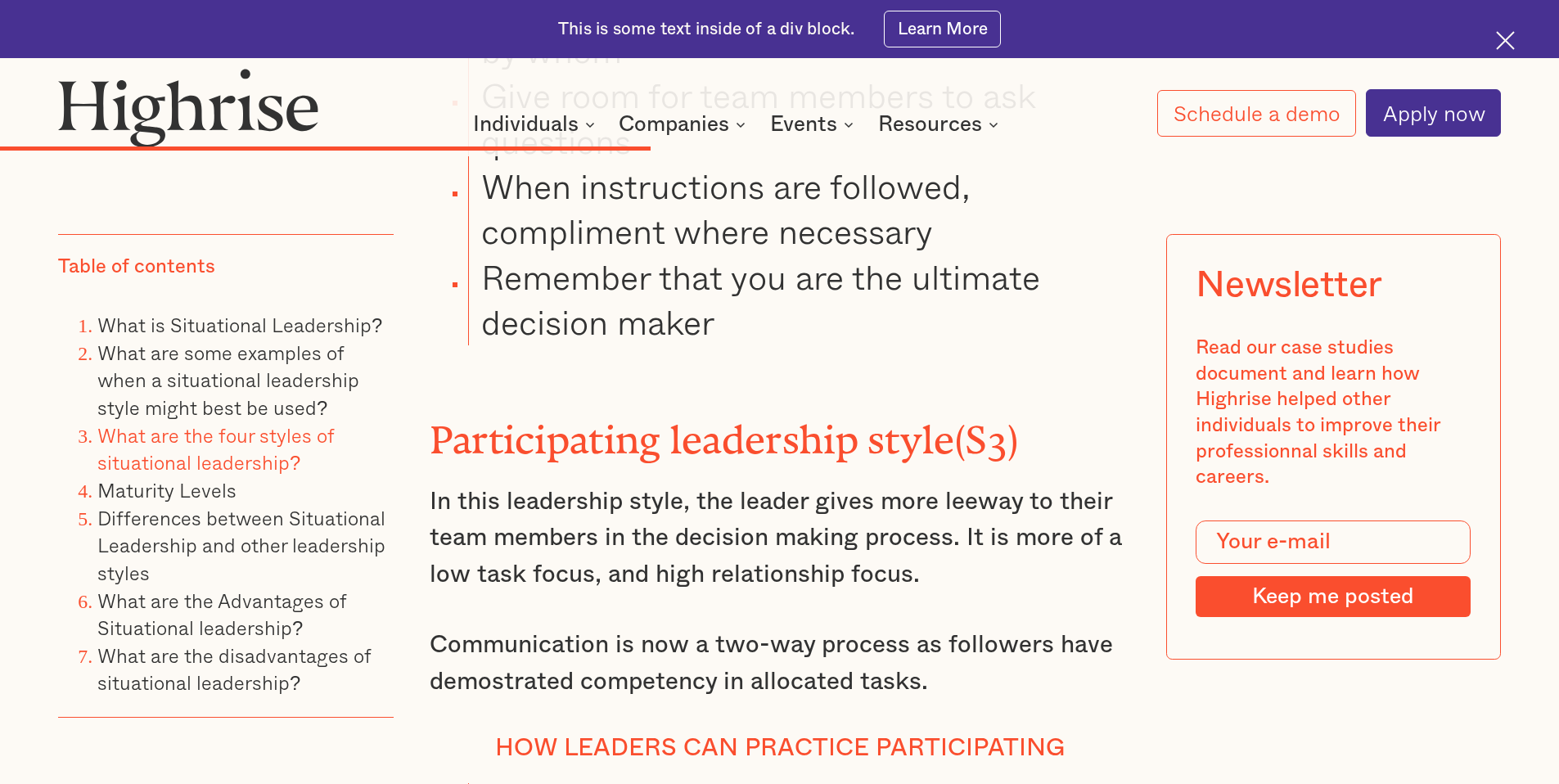
scroll to position [8925, 0]
